Goal: Task Accomplishment & Management: Complete application form

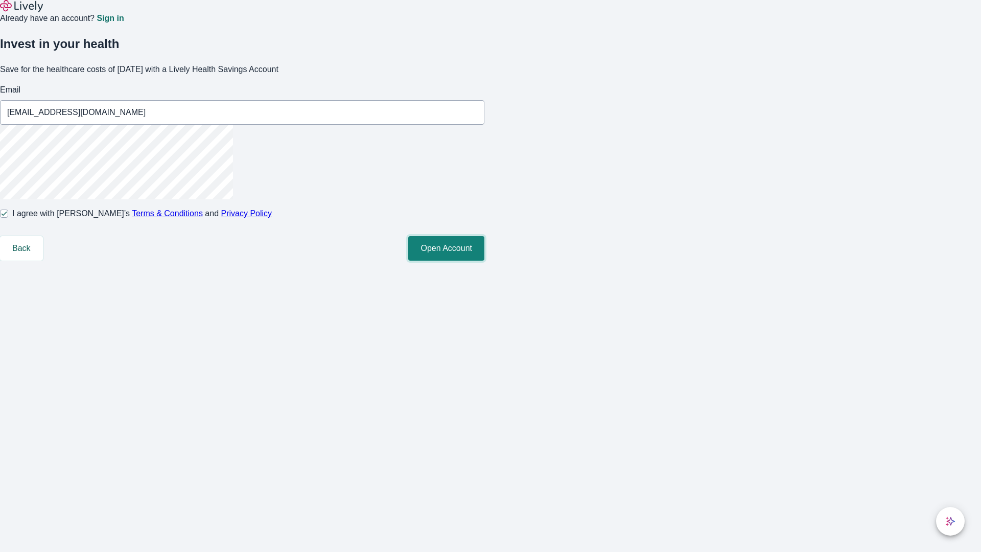
click at [484, 260] on button "Open Account" at bounding box center [446, 248] width 76 height 25
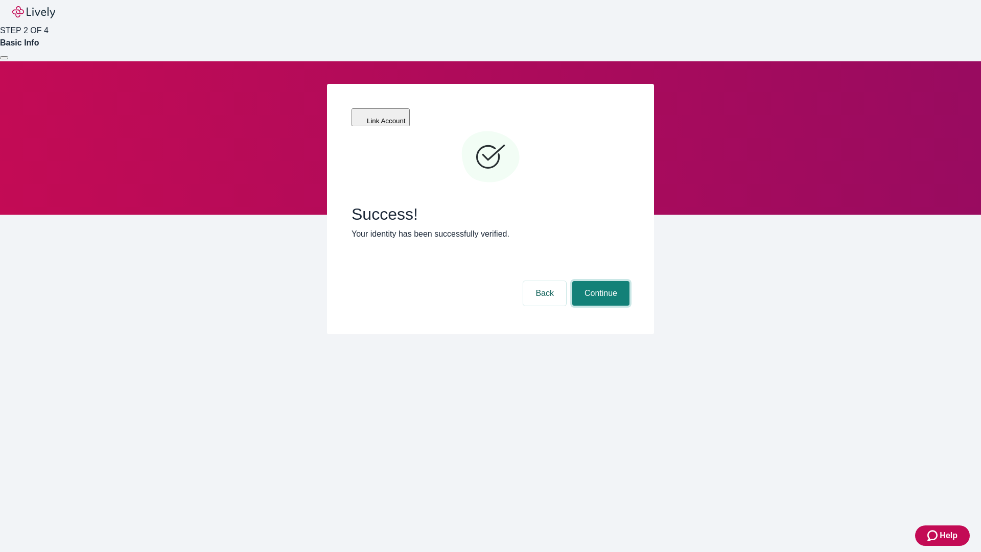
click at [599, 281] on button "Continue" at bounding box center [600, 293] width 57 height 25
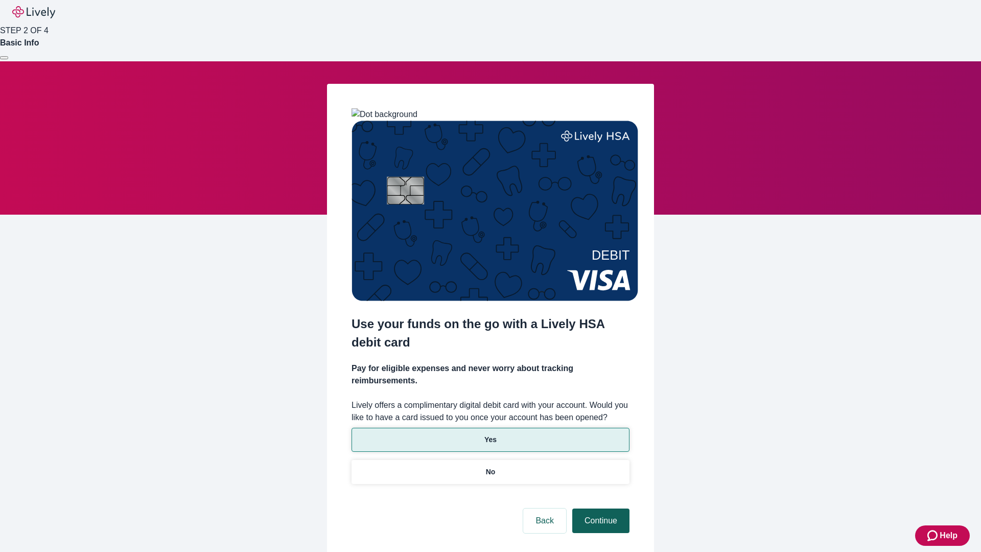
click at [490, 434] on p "Yes" at bounding box center [490, 439] width 12 height 11
click at [599, 508] on button "Continue" at bounding box center [600, 520] width 57 height 25
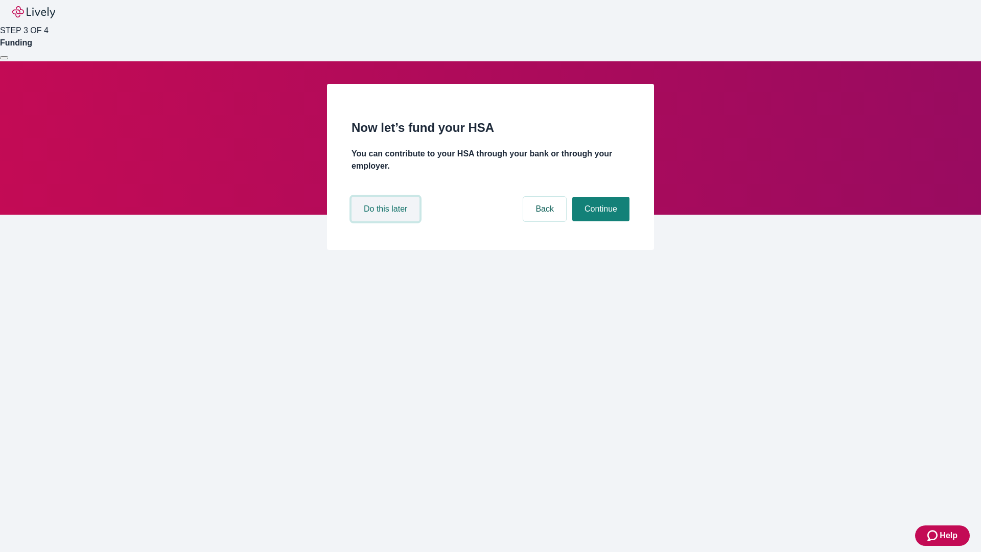
click at [387, 221] on button "Do this later" at bounding box center [385, 209] width 68 height 25
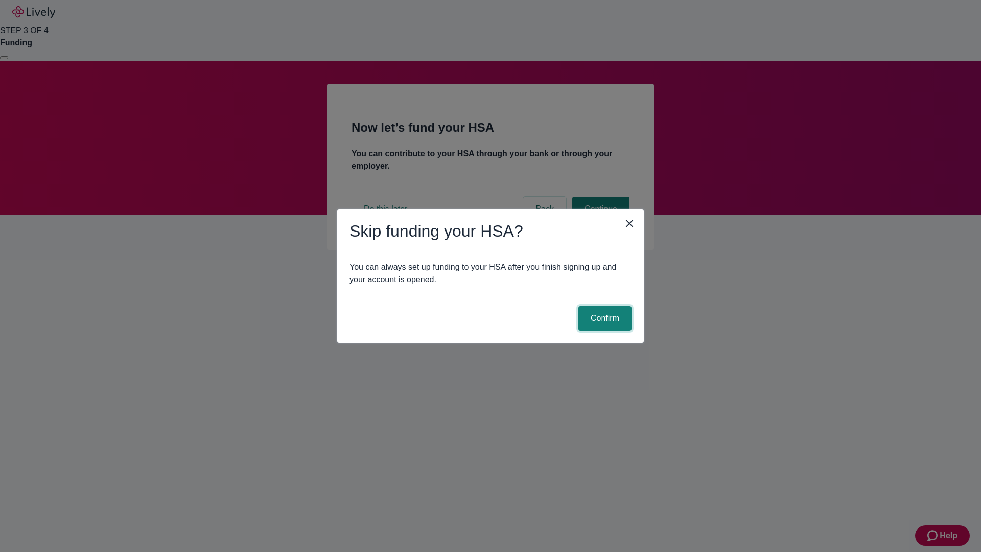
click at [603, 318] on button "Confirm" at bounding box center [604, 318] width 53 height 25
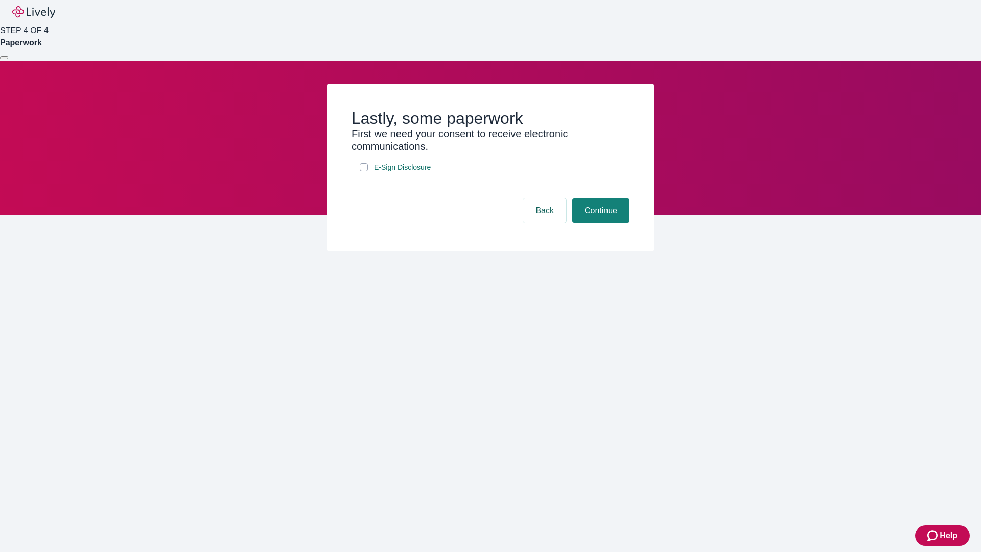
click at [364, 171] on input "E-Sign Disclosure" at bounding box center [364, 167] width 8 height 8
checkbox input "true"
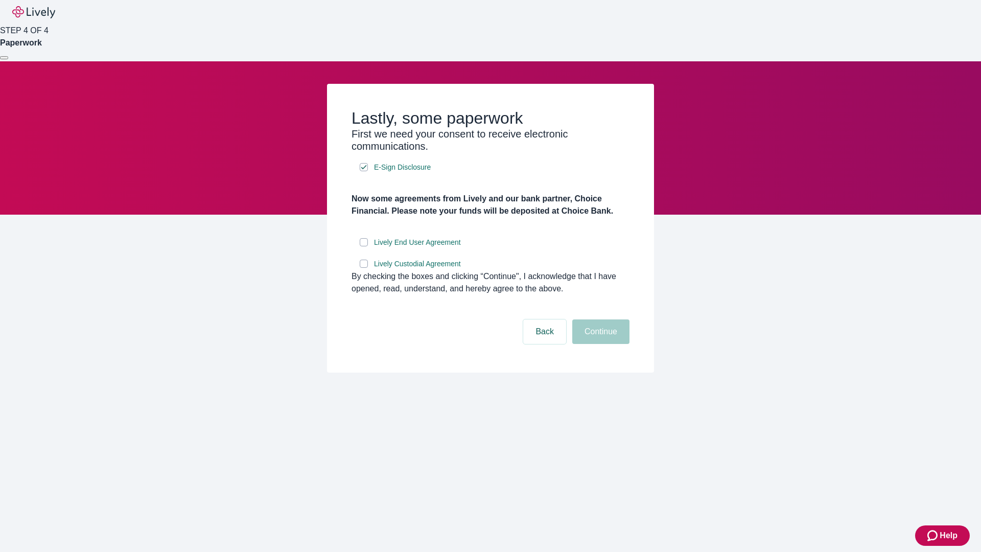
click at [364, 246] on input "Lively End User Agreement" at bounding box center [364, 242] width 8 height 8
checkbox input "true"
click at [364, 268] on input "Lively Custodial Agreement" at bounding box center [364, 263] width 8 height 8
checkbox input "true"
click at [599, 344] on button "Continue" at bounding box center [600, 331] width 57 height 25
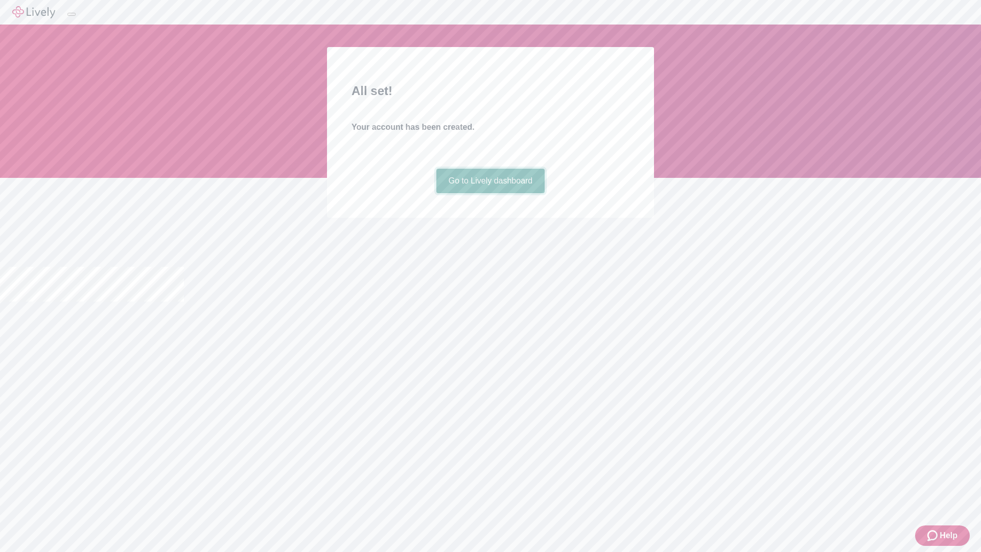
click at [490, 193] on link "Go to Lively dashboard" at bounding box center [490, 181] width 109 height 25
